Goal: Navigation & Orientation: Find specific page/section

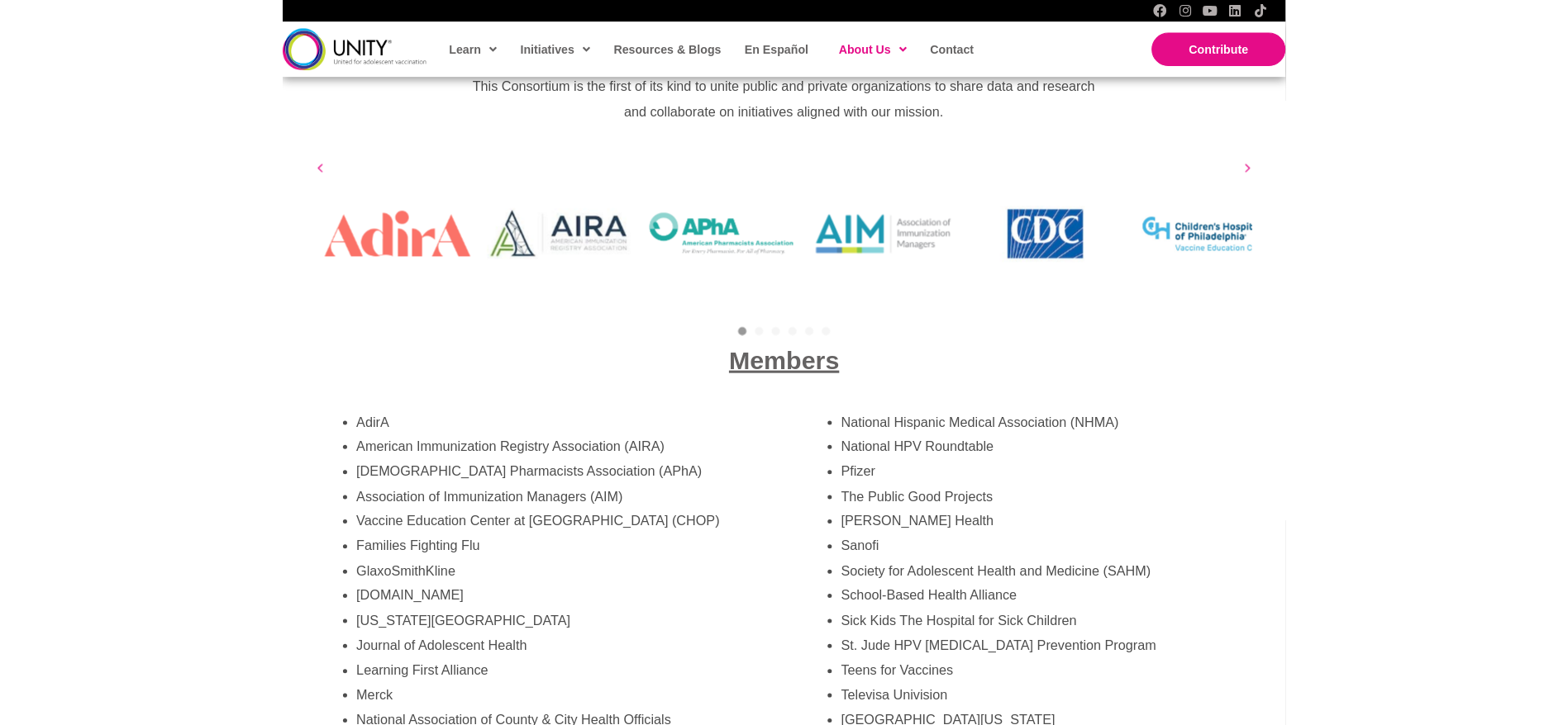
scroll to position [2808, 0]
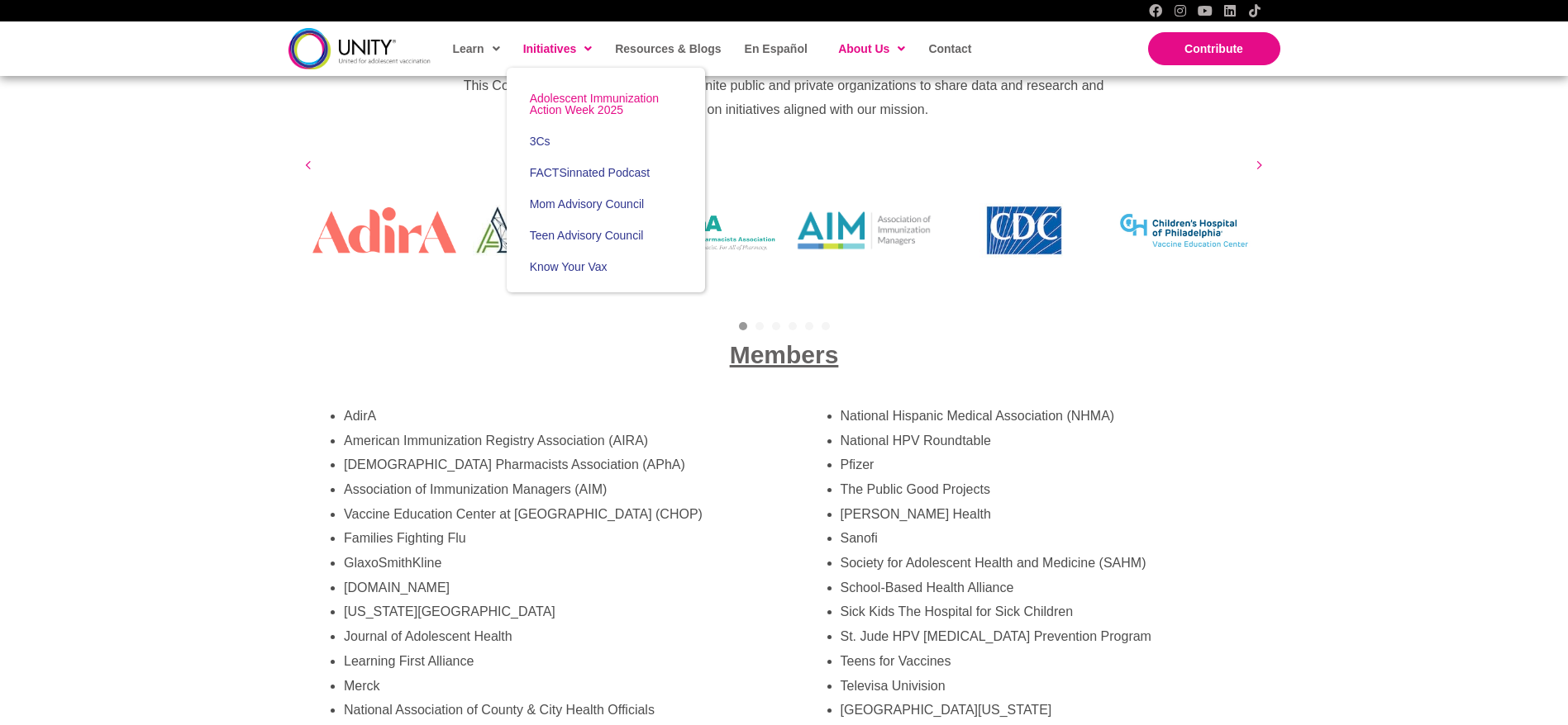
click at [548, 96] on span "Adolescent Immunization Action Week 2025" at bounding box center [594, 104] width 129 height 25
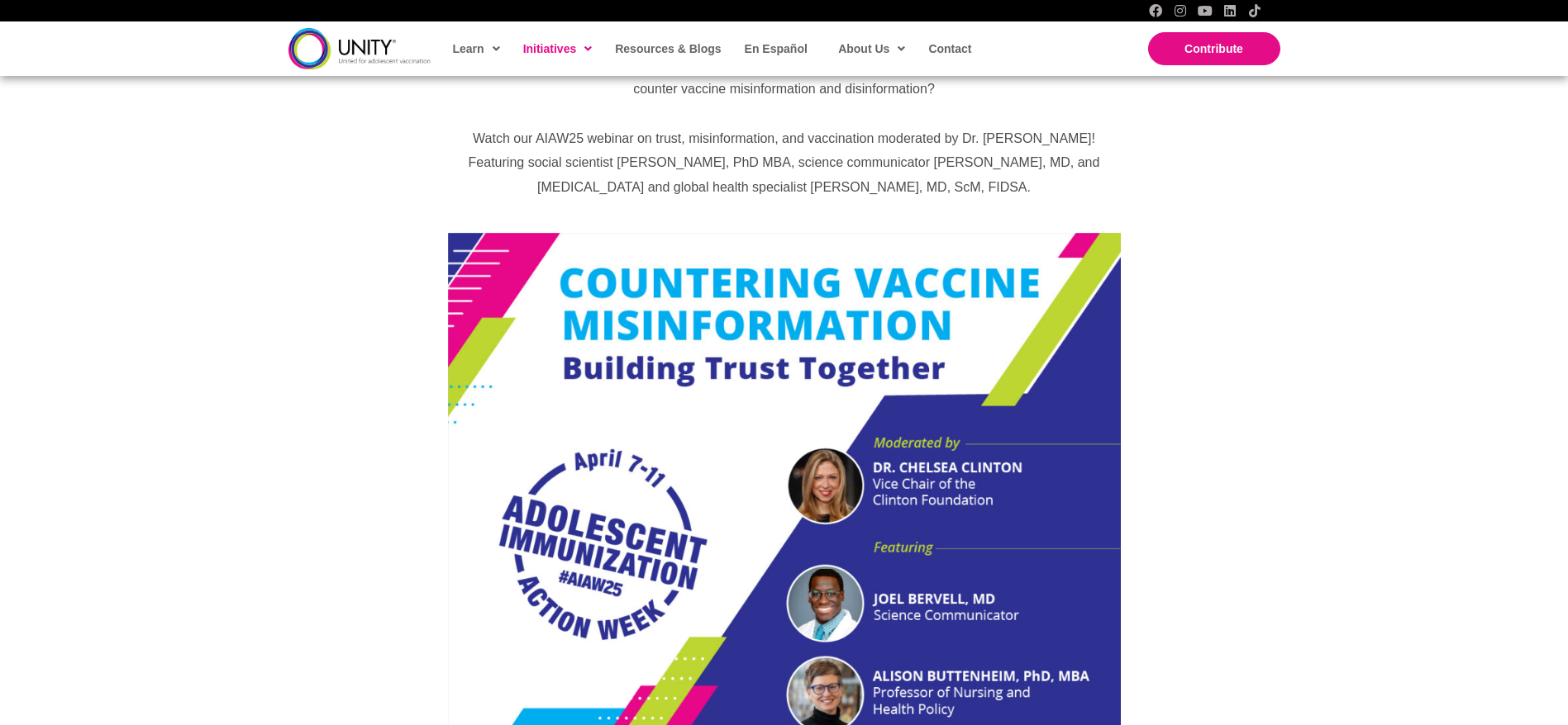
scroll to position [798, 0]
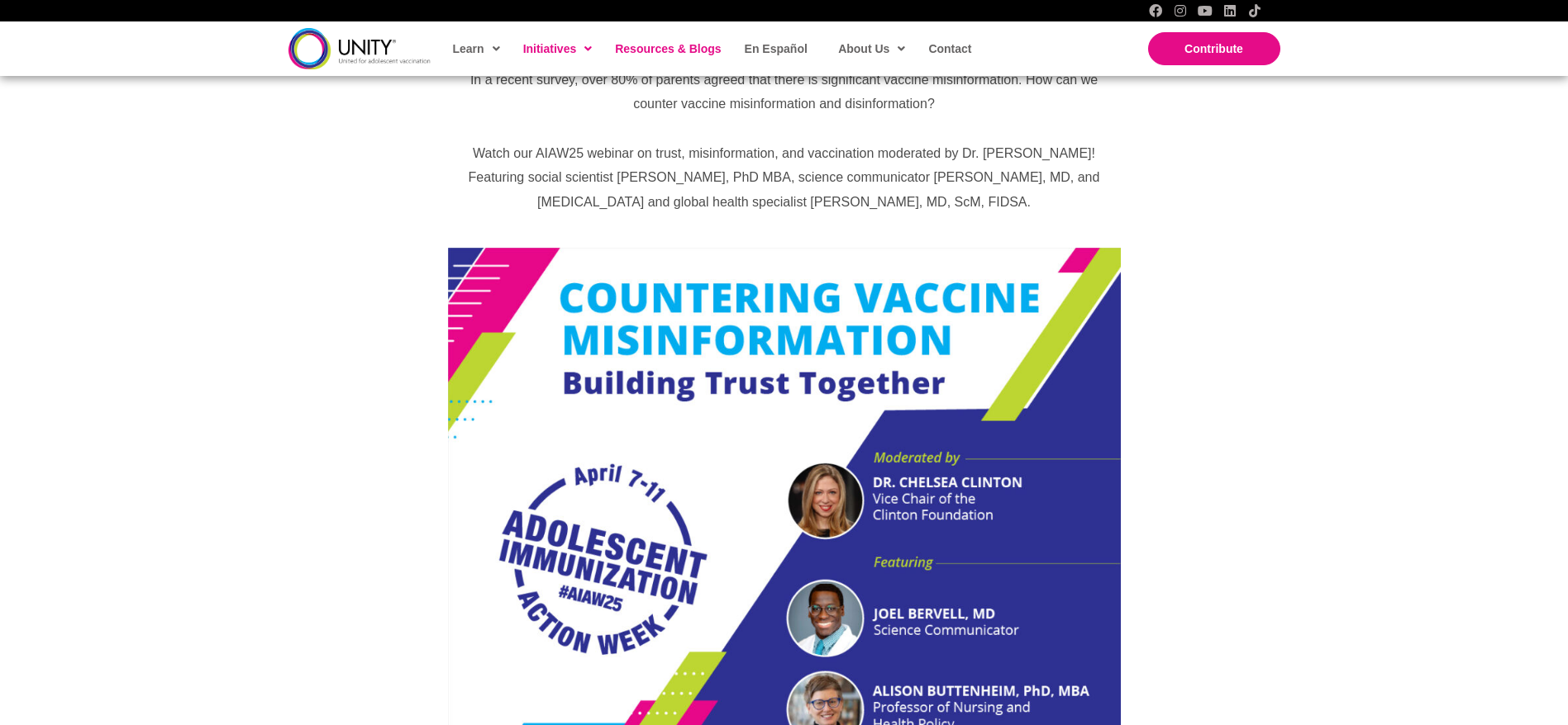
click at [648, 50] on span "Resources & Blogs" at bounding box center [668, 48] width 106 height 13
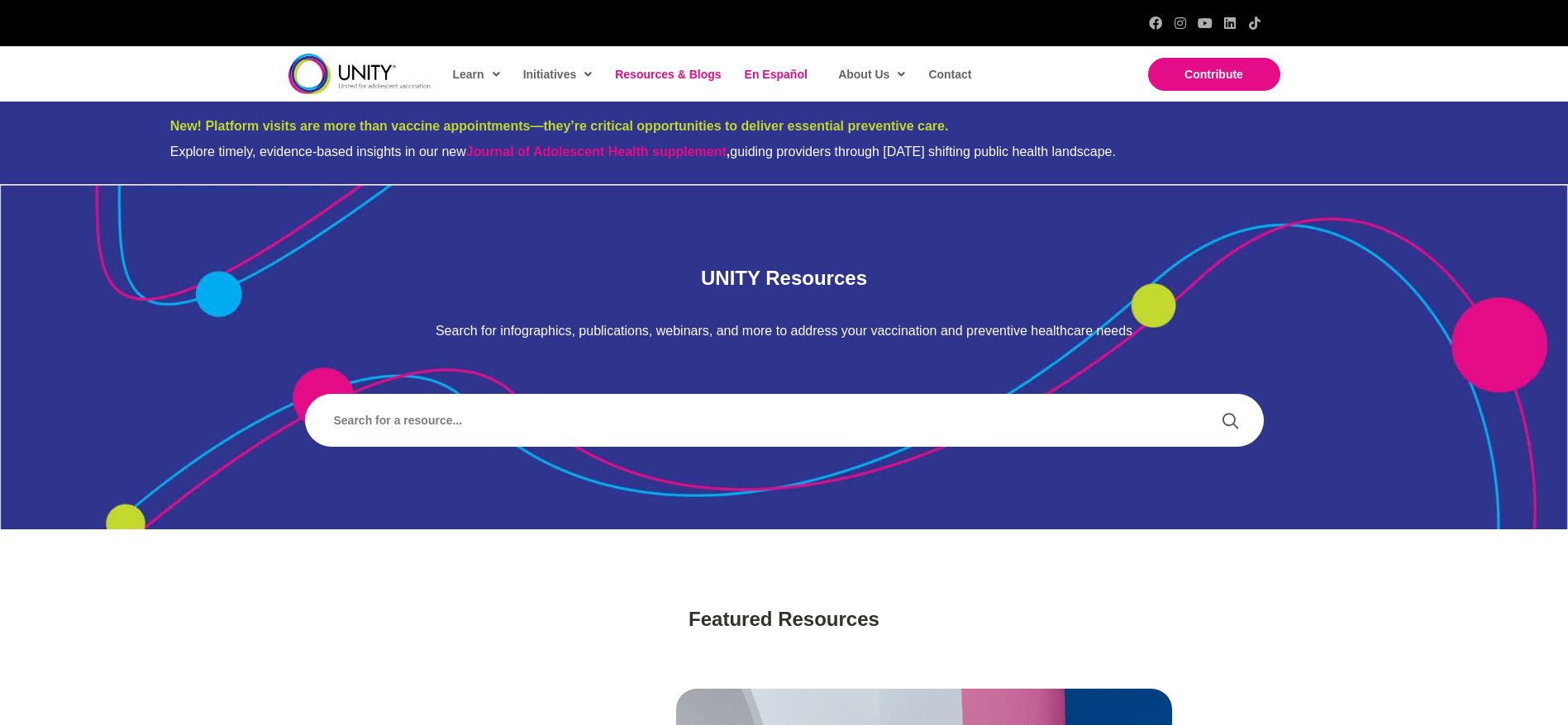
click at [789, 79] on span "En Español" at bounding box center [776, 74] width 63 height 13
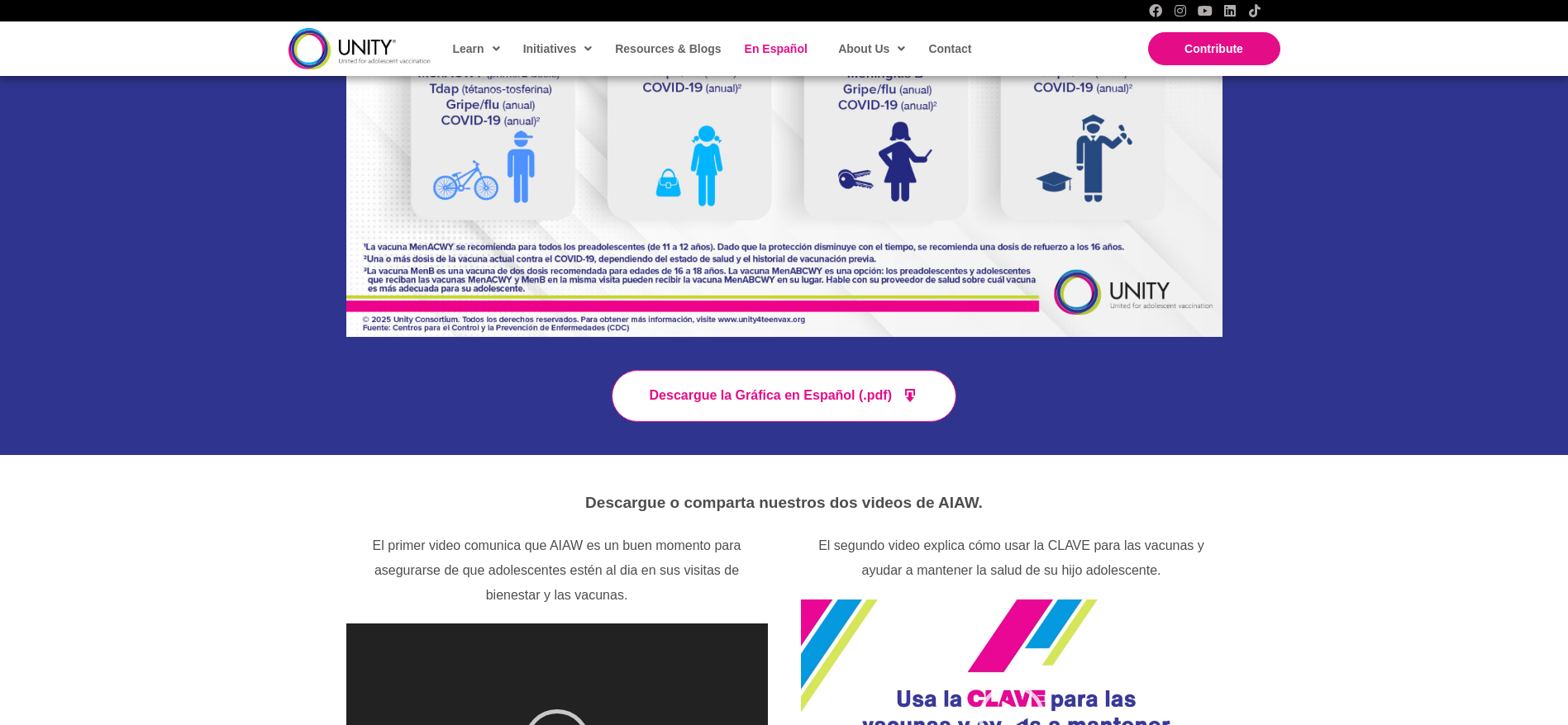
scroll to position [948, 0]
